Goal: Information Seeking & Learning: Find specific fact

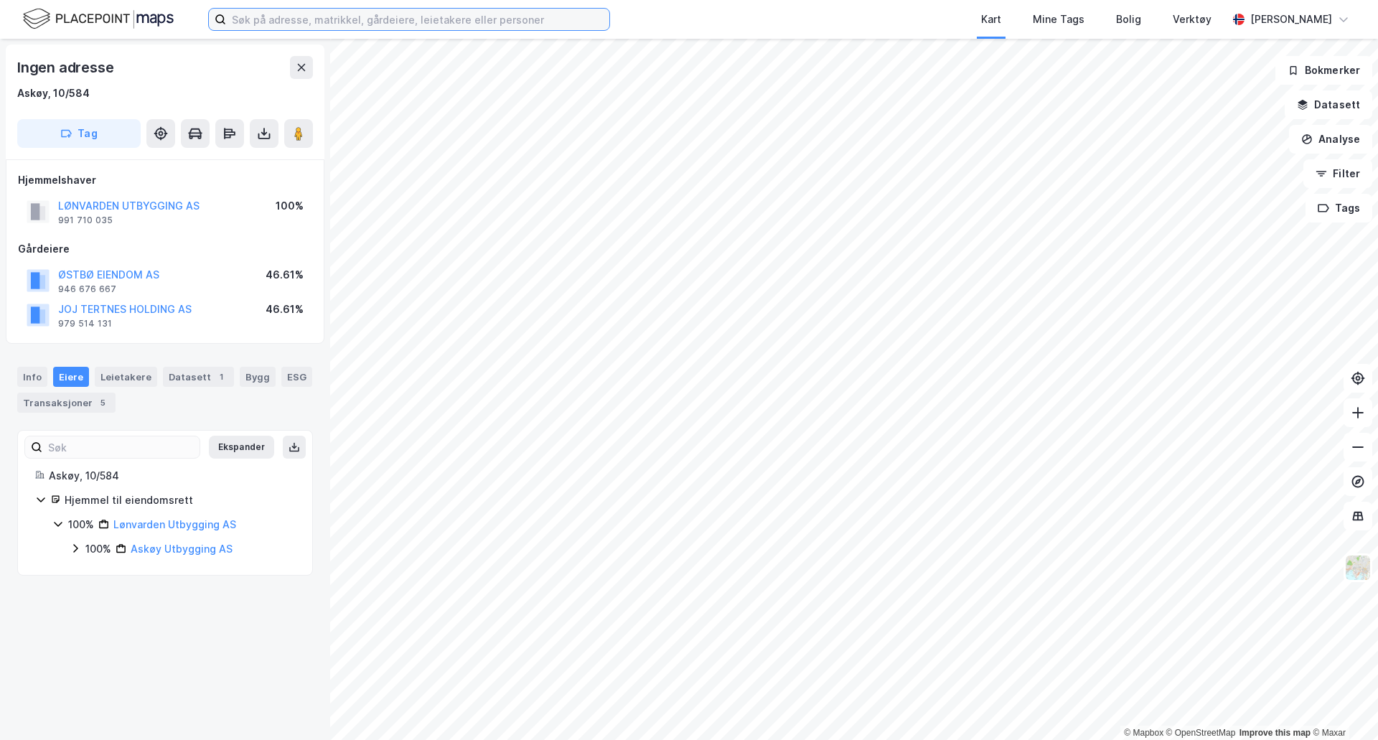
click at [342, 19] on input at bounding box center [417, 20] width 383 height 22
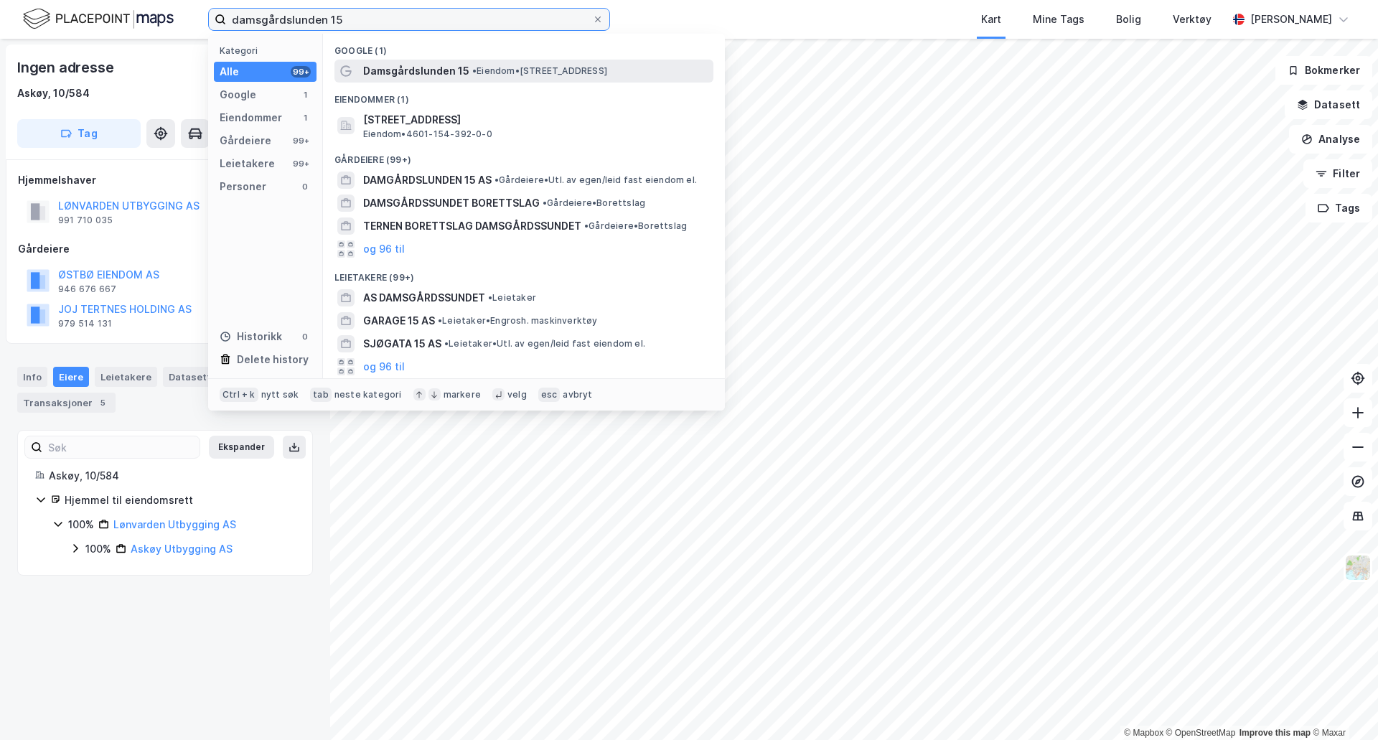
type input "damsgårdslunden 15"
click at [606, 68] on span "• Eiendom • [STREET_ADDRESS]" at bounding box center [539, 70] width 135 height 11
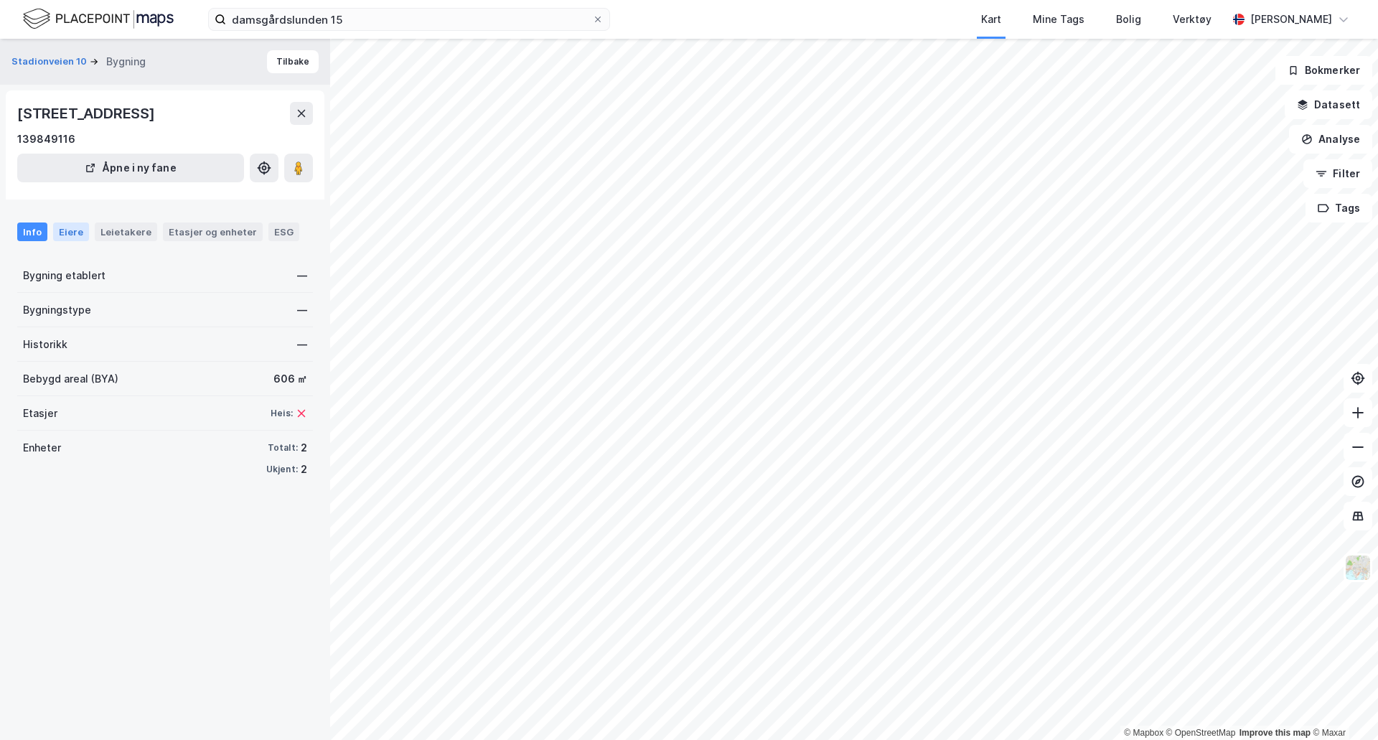
click at [81, 238] on div "Eiere" at bounding box center [71, 231] width 36 height 19
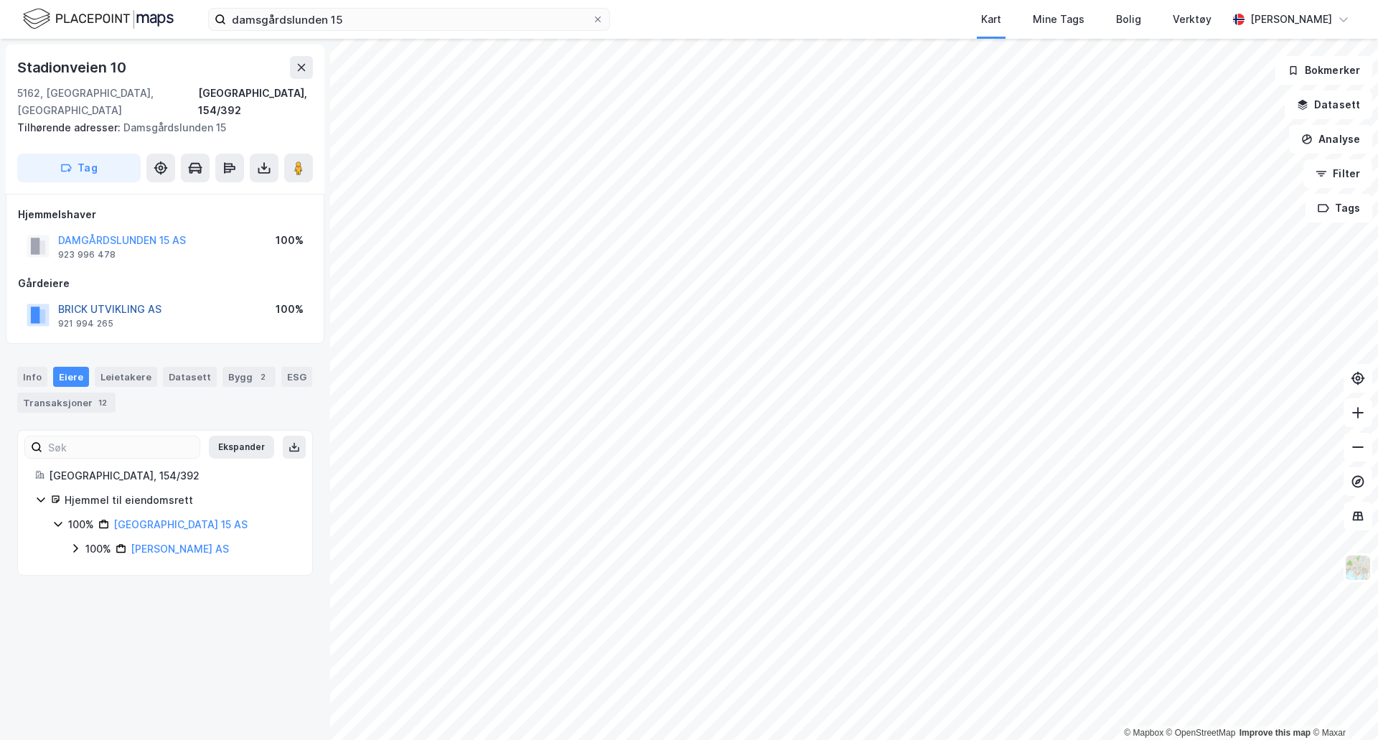
click at [0, 0] on button "BRICK UTVIKLING AS" at bounding box center [0, 0] width 0 height 0
